Goal: Information Seeking & Learning: Find specific fact

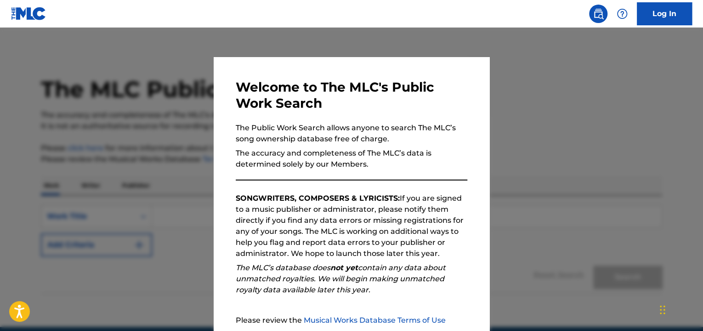
scroll to position [40, 0]
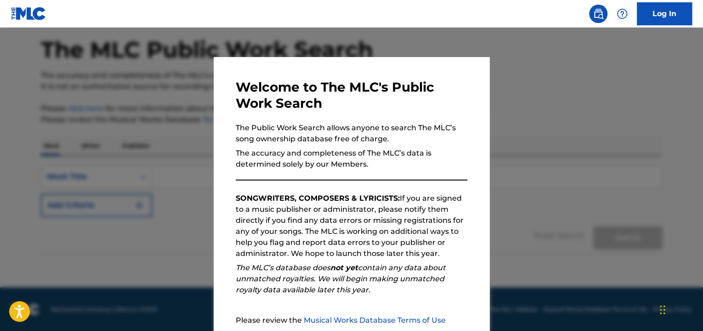
click at [399, 167] on p "The accuracy and completeness of The MLC’s data is determined solely by our Mem…" at bounding box center [352, 159] width 232 height 22
click at [658, 60] on div at bounding box center [351, 193] width 703 height 331
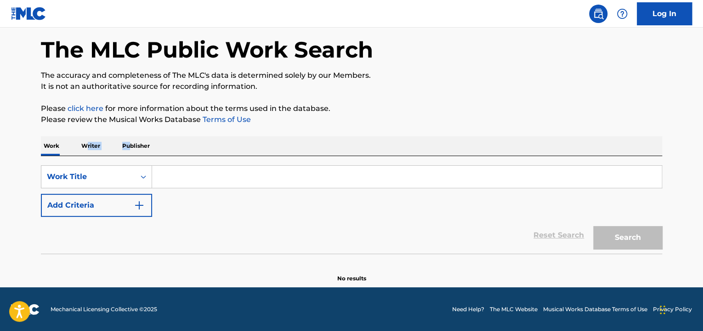
drag, startPoint x: 128, startPoint y: 145, endPoint x: 88, endPoint y: 147, distance: 40.0
click at [88, 147] on div "Work Writer Publisher" at bounding box center [352, 145] width 622 height 19
click at [88, 147] on p "Writer" at bounding box center [91, 145] width 24 height 19
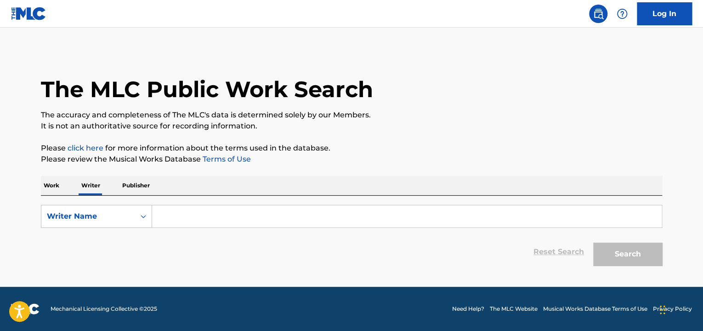
click at [202, 213] on input "Search Form" at bounding box center [407, 216] width 510 height 22
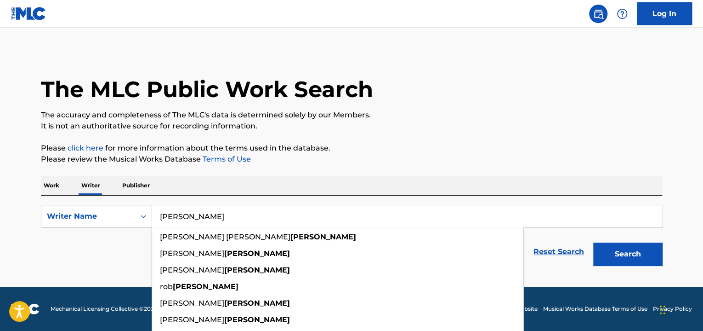
type input "[PERSON_NAME]"
click at [594, 242] on button "Search" at bounding box center [628, 253] width 69 height 23
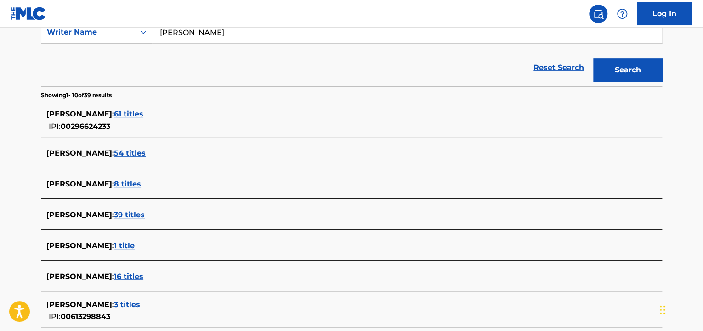
scroll to position [230, 0]
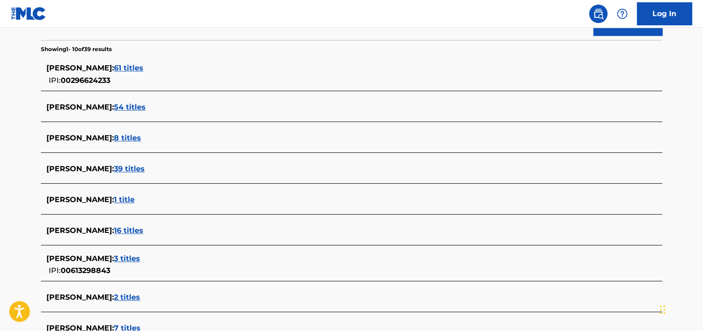
click at [131, 166] on span "39 titles" at bounding box center [129, 168] width 31 height 9
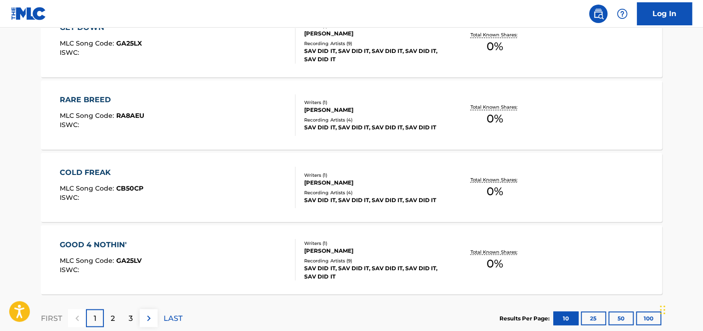
scroll to position [794, 0]
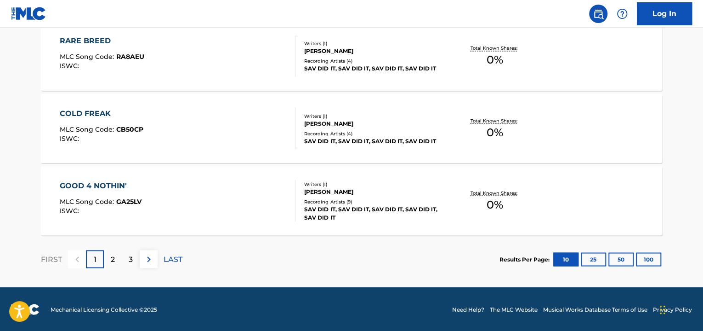
click at [318, 189] on div "[PERSON_NAME]" at bounding box center [373, 191] width 139 height 8
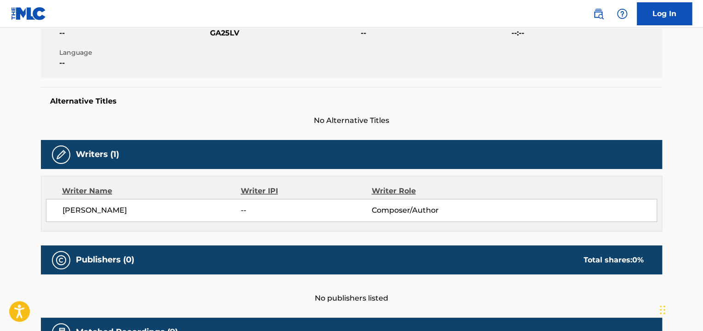
scroll to position [368, 0]
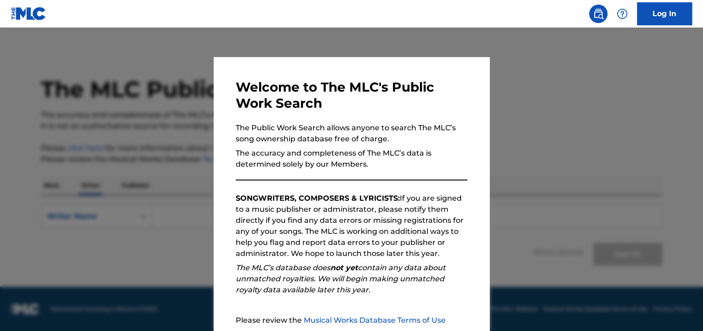
click at [524, 136] on div at bounding box center [351, 193] width 703 height 331
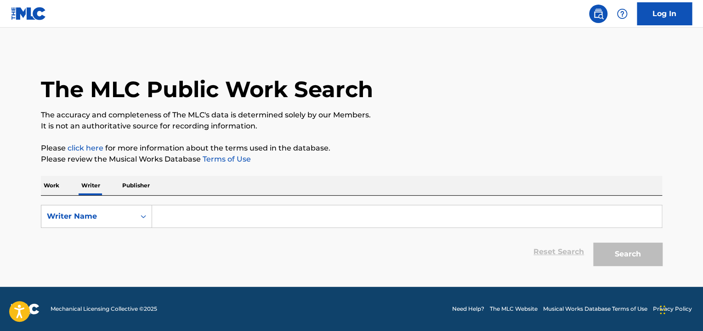
click at [162, 213] on input "Search Form" at bounding box center [407, 216] width 510 height 22
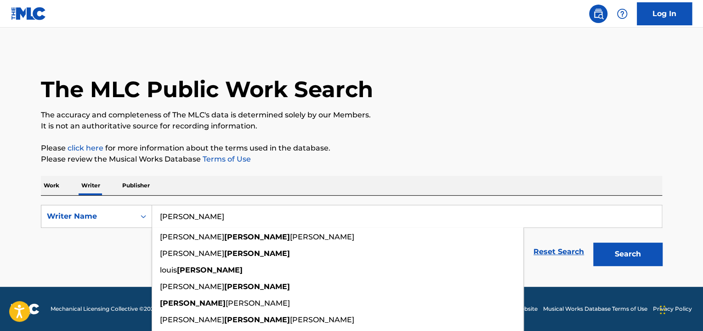
type input "[PERSON_NAME]"
click at [594, 242] on button "Search" at bounding box center [628, 253] width 69 height 23
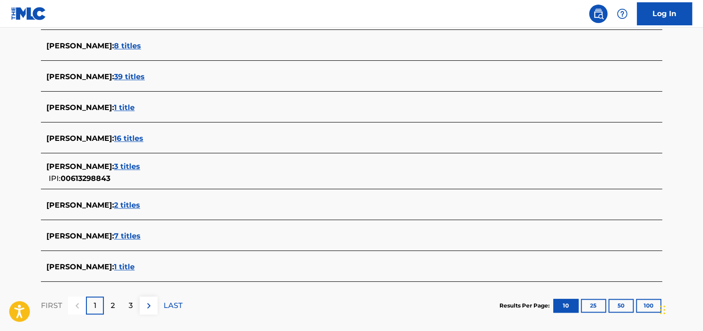
scroll to position [368, 0]
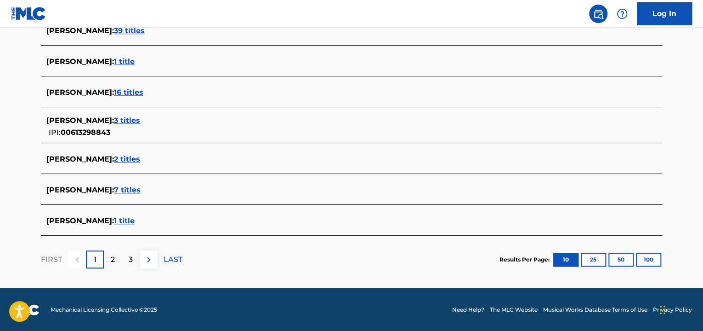
click at [147, 261] on img at bounding box center [148, 259] width 11 height 11
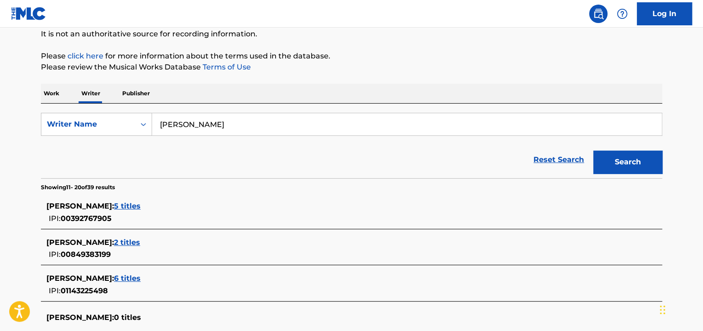
scroll to position [184, 0]
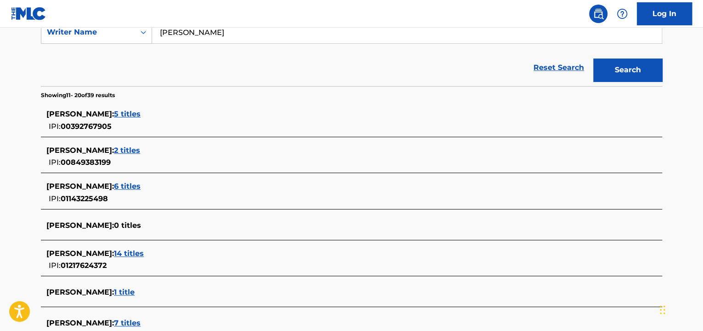
drag, startPoint x: 119, startPoint y: 113, endPoint x: 367, endPoint y: 153, distance: 251.0
click at [367, 153] on div "PAUL MYATT : 2 titles" at bounding box center [339, 150] width 587 height 11
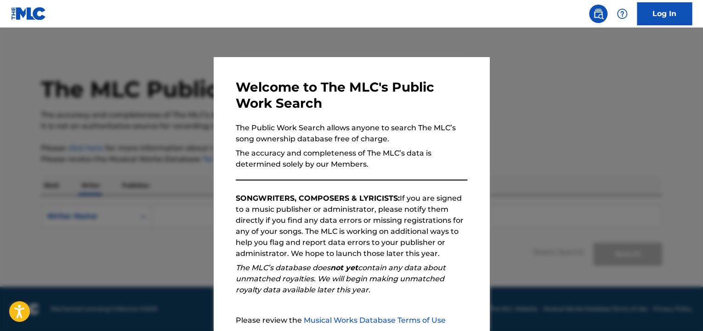
click at [513, 118] on div at bounding box center [351, 193] width 703 height 331
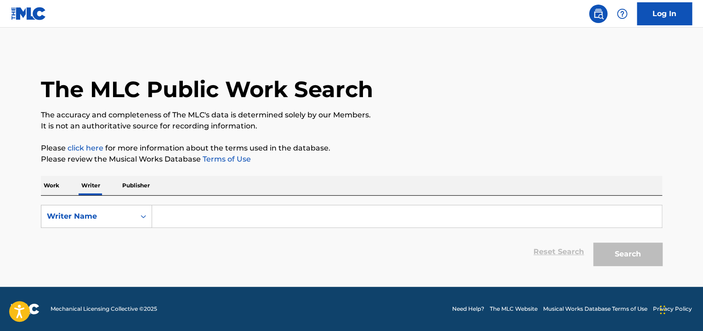
click at [180, 213] on input "Search Form" at bounding box center [407, 216] width 510 height 22
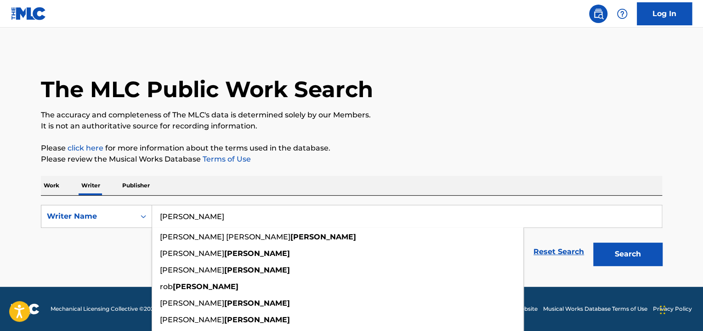
type input "[PERSON_NAME]"
click at [594, 242] on button "Search" at bounding box center [628, 253] width 69 height 23
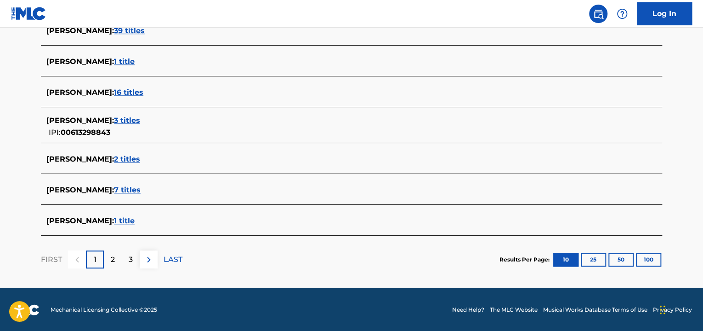
click at [141, 253] on button at bounding box center [149, 259] width 18 height 18
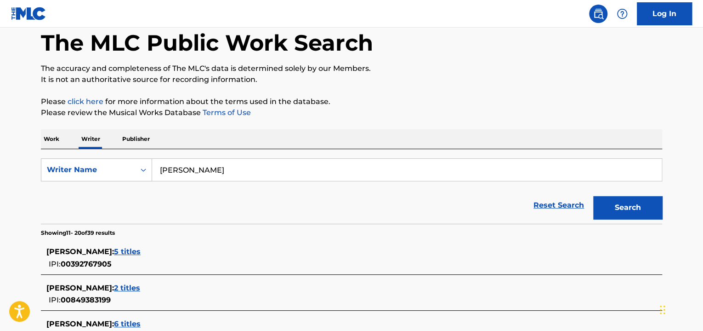
scroll to position [368, 0]
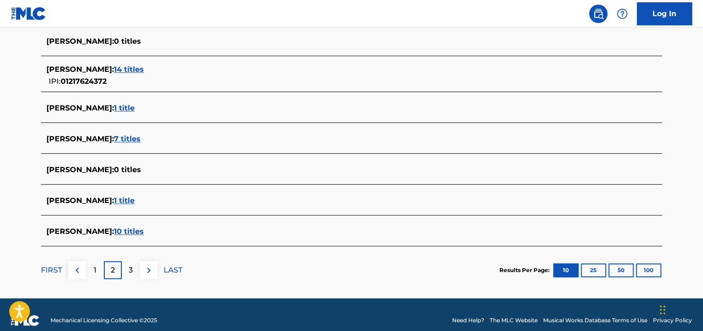
click at [114, 230] on span "10 titles" at bounding box center [129, 231] width 30 height 9
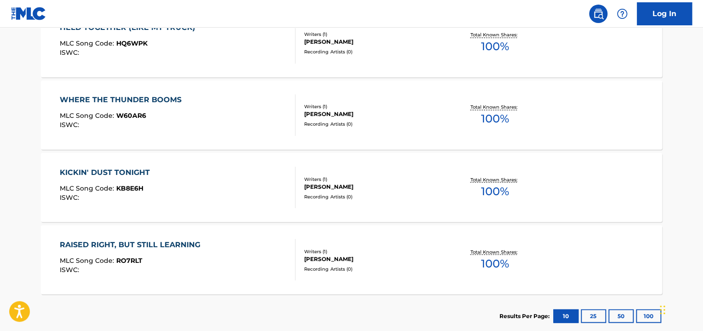
scroll to position [782, 0]
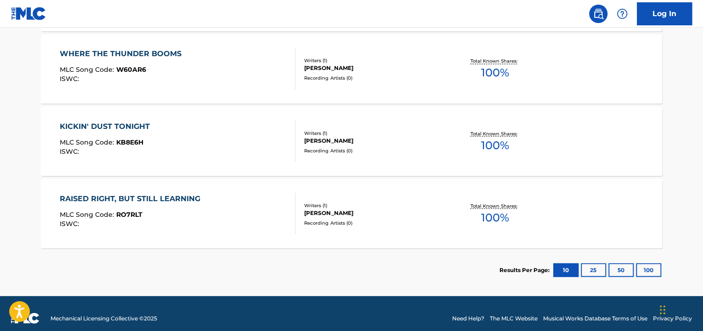
click at [174, 199] on div "RAISED RIGHT, BUT STILL LEARNING" at bounding box center [132, 198] width 145 height 11
